Goal: Find specific page/section: Find specific page/section

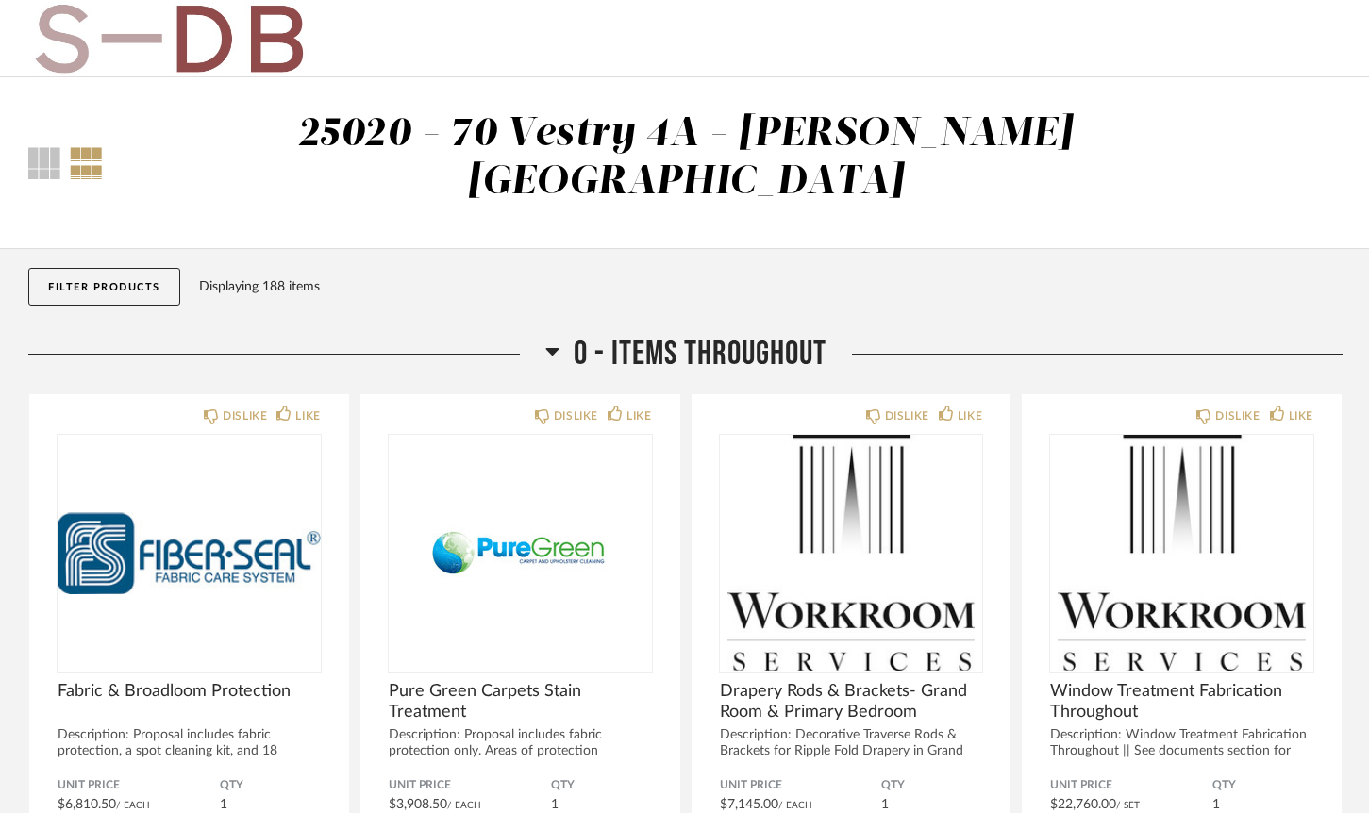
click at [67, 268] on button "Filter Products" at bounding box center [104, 287] width 152 height 38
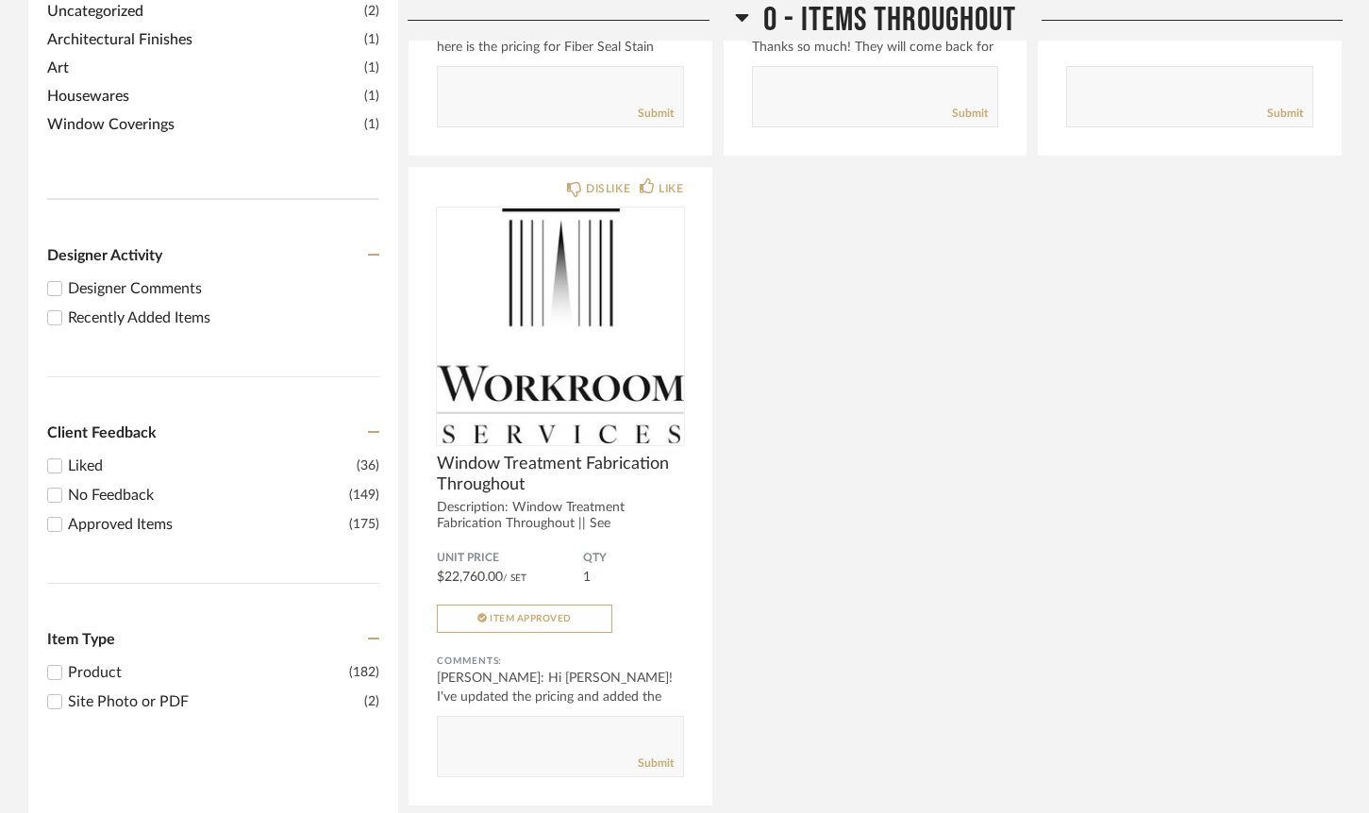
scroll to position [893, 0]
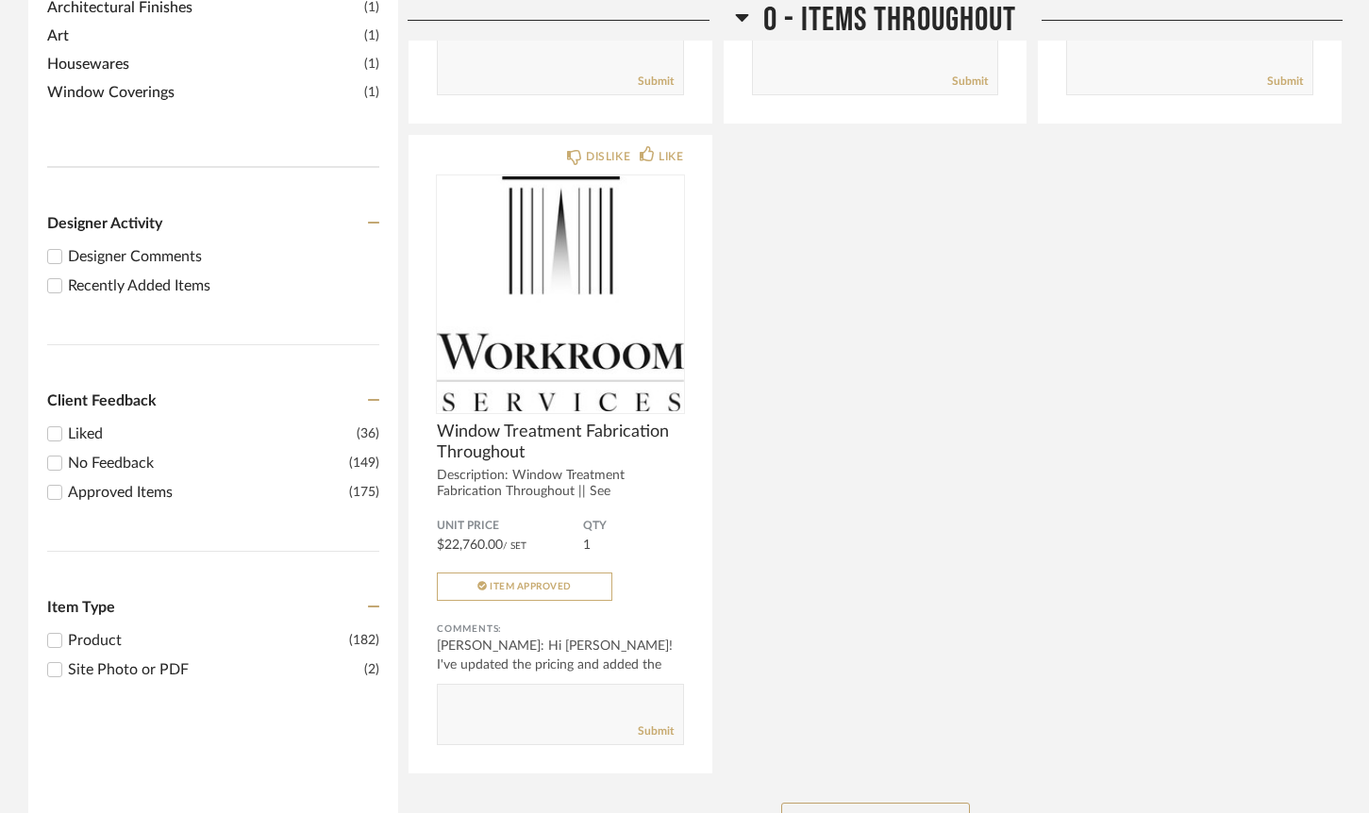
click at [114, 275] on div "Recently Added Items" at bounding box center [223, 286] width 311 height 23
click at [66, 275] on input "Recently Added Items" at bounding box center [54, 286] width 23 height 23
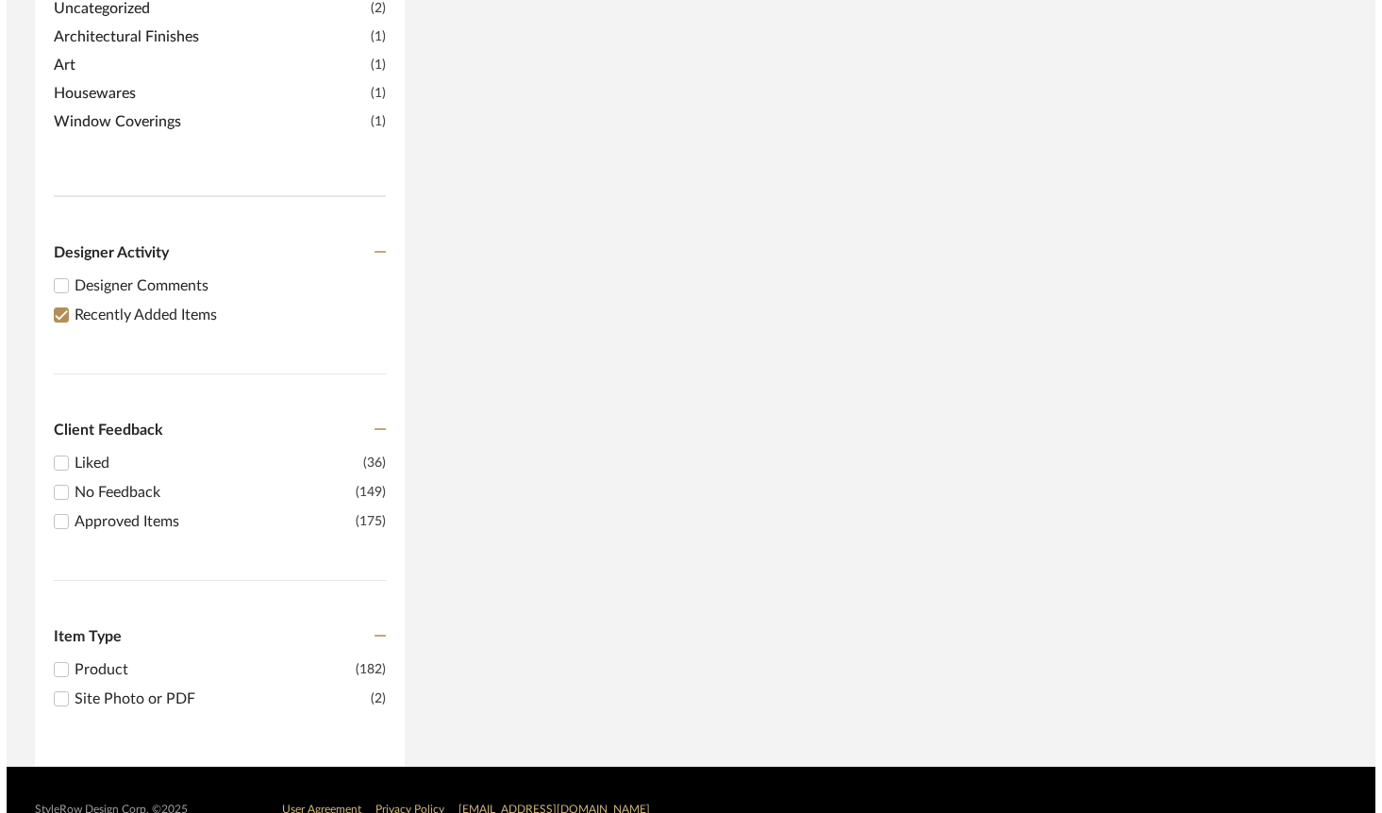
scroll to position [0, 0]
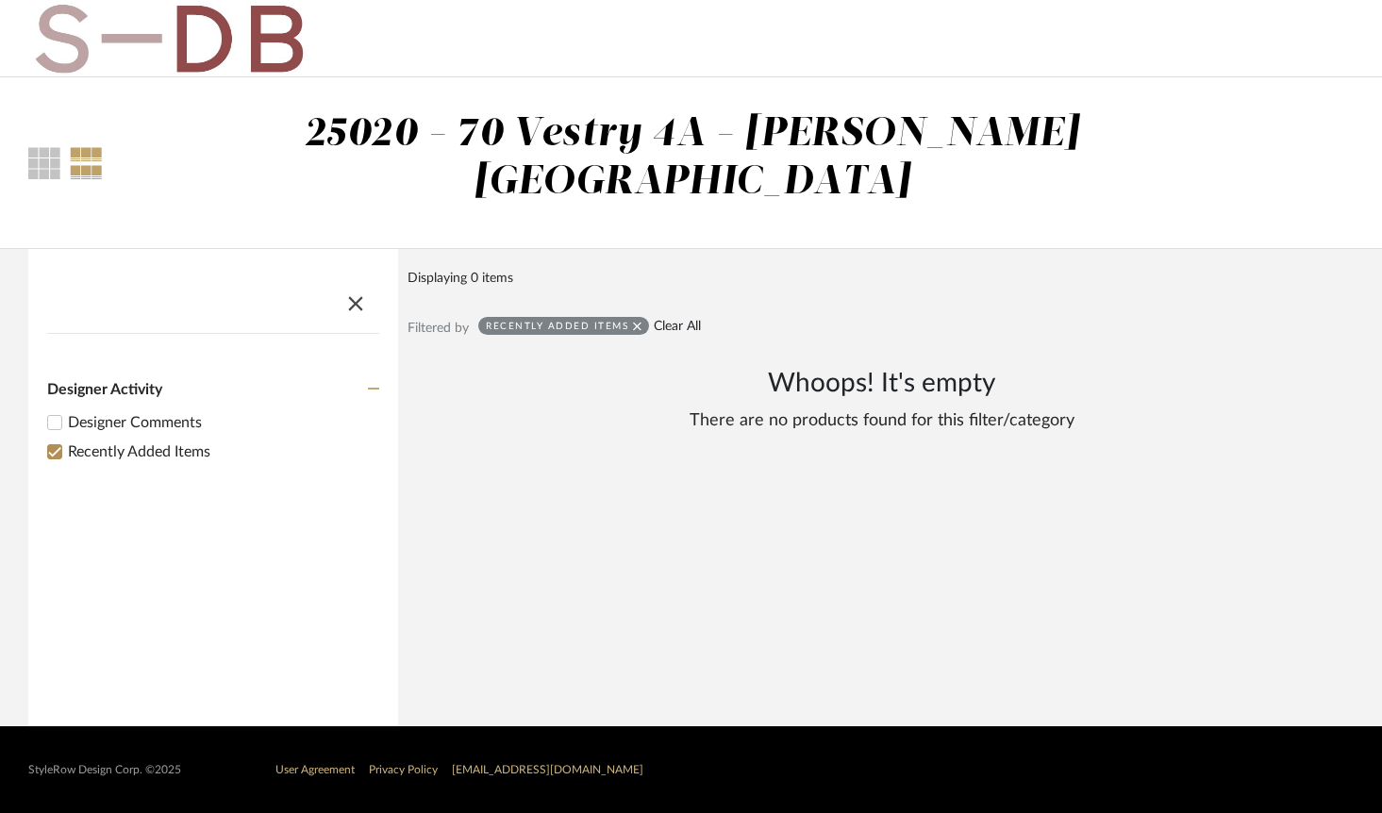
click at [658, 319] on link "Clear All" at bounding box center [677, 327] width 47 height 16
checkbox input "false"
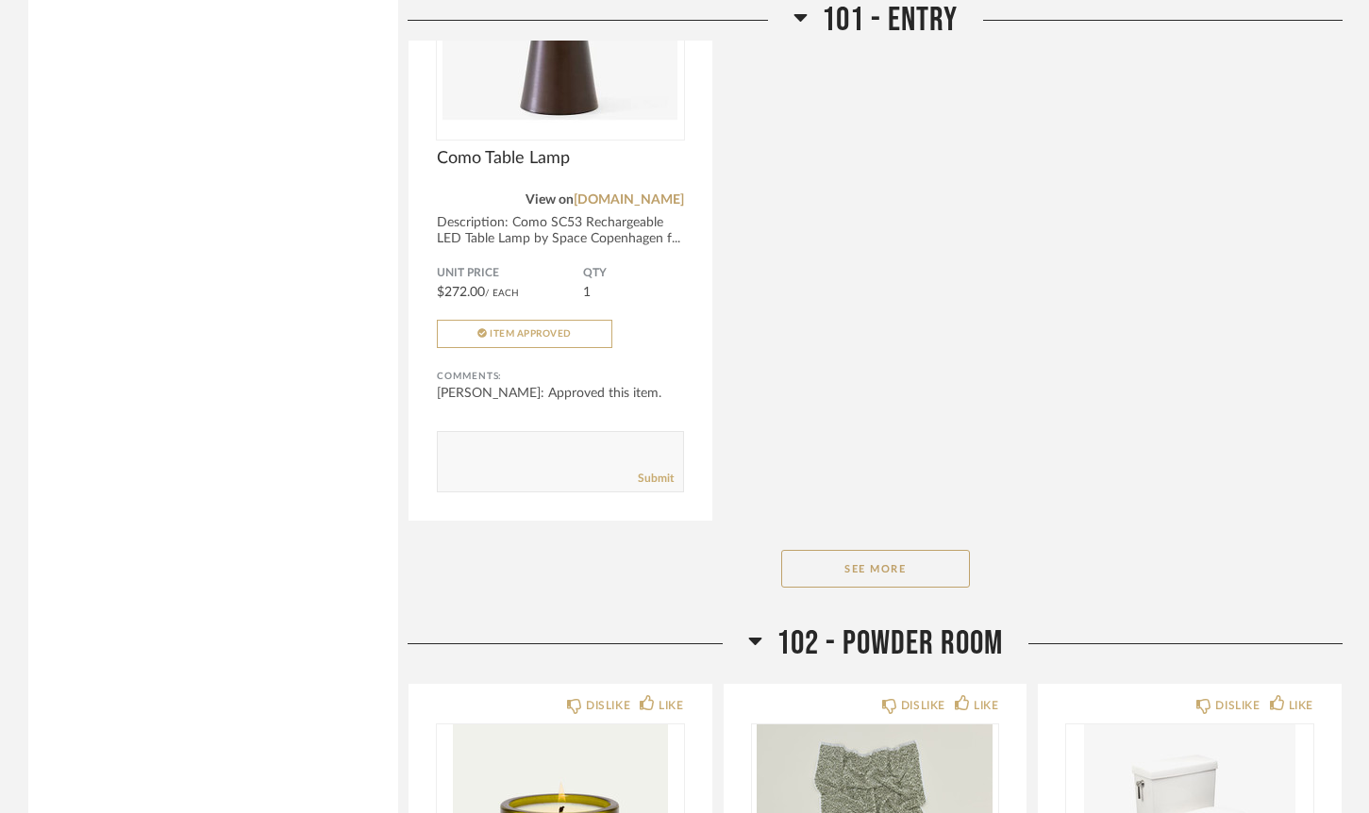
scroll to position [2667, 0]
click at [884, 549] on button "See More" at bounding box center [875, 568] width 189 height 38
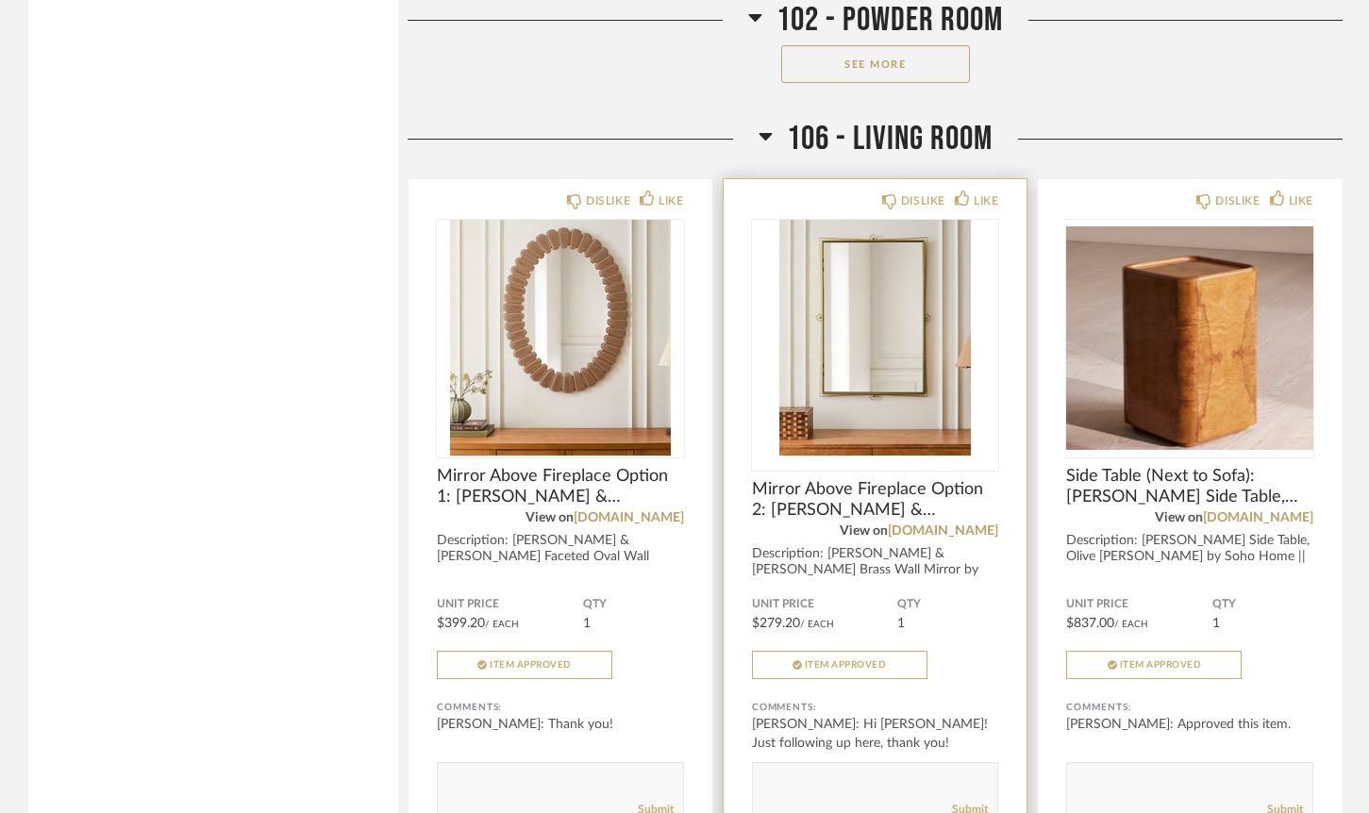
scroll to position [6061, 0]
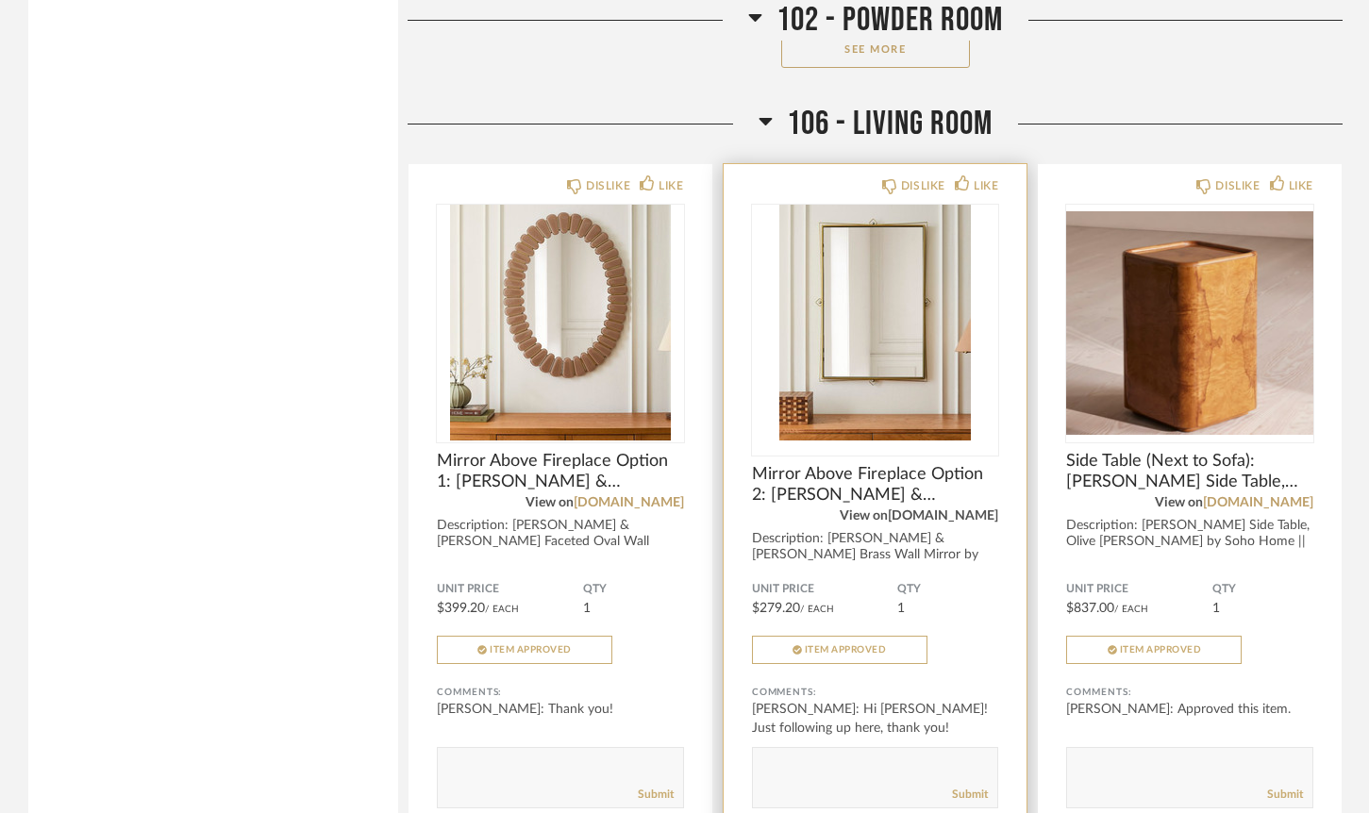
click at [932, 510] on link "[DOMAIN_NAME]" at bounding box center [943, 516] width 110 height 13
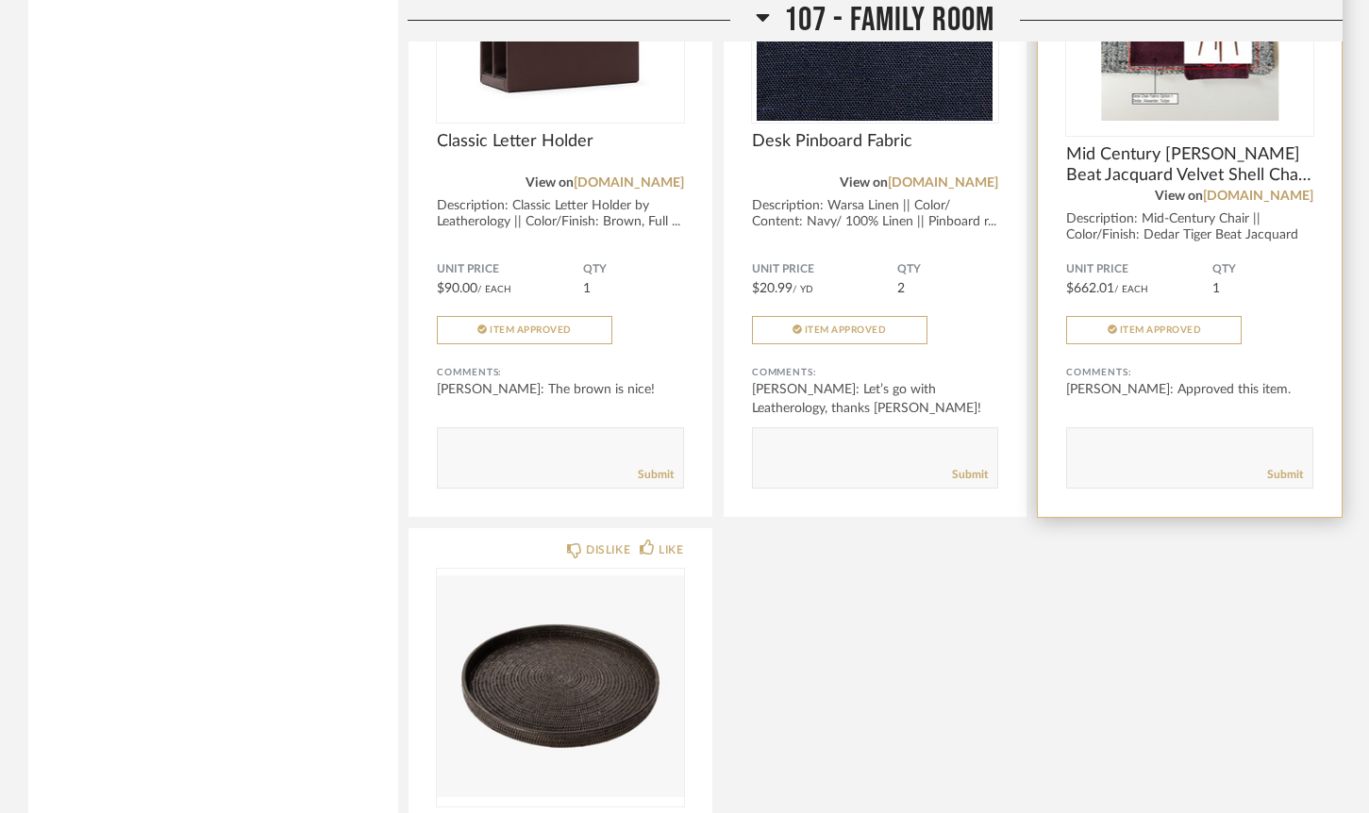
scroll to position [9596, 0]
